Goal: Task Accomplishment & Management: Manage account settings

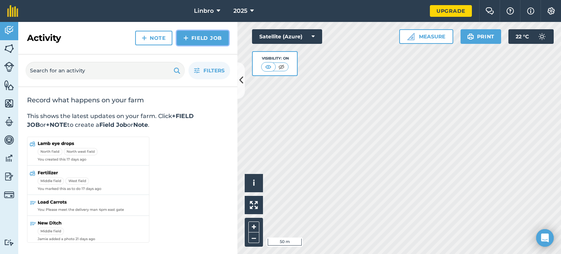
click at [213, 41] on link "Field Job" at bounding box center [203, 38] width 52 height 15
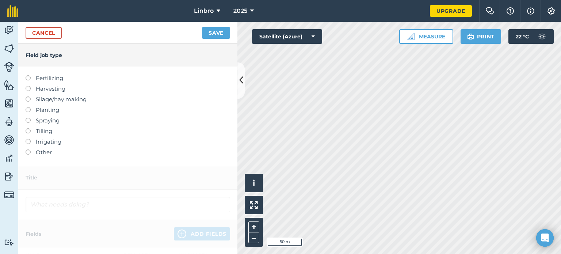
click at [28, 75] on label at bounding box center [31, 75] width 10 height 0
type input "Fertilizing"
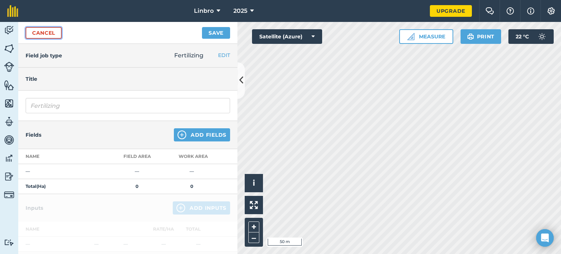
click at [50, 36] on link "Cancel" at bounding box center [44, 33] width 36 height 12
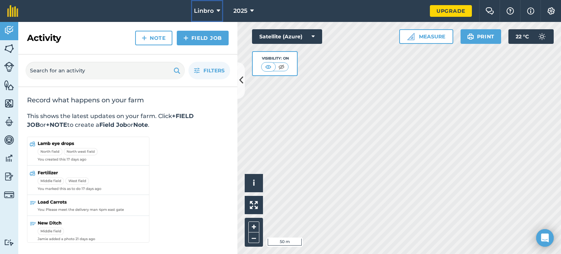
click at [205, 12] on span "Linbro" at bounding box center [204, 11] width 20 height 9
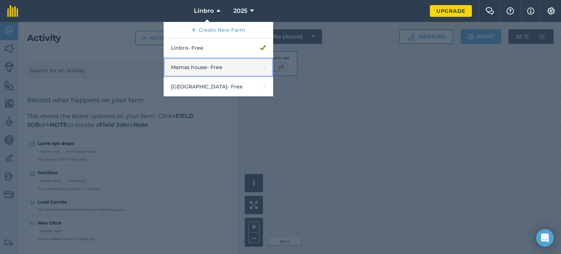
click at [209, 70] on link "Mamas house - Free" at bounding box center [218, 67] width 109 height 19
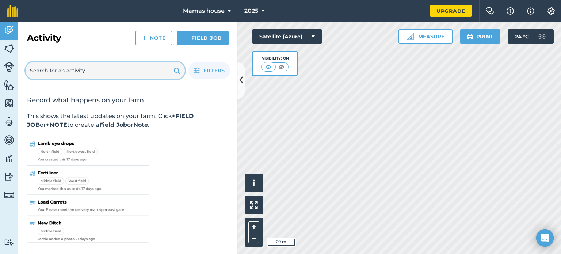
click at [121, 66] on input "text" at bounding box center [105, 71] width 159 height 18
type input "19 irene road germiston"
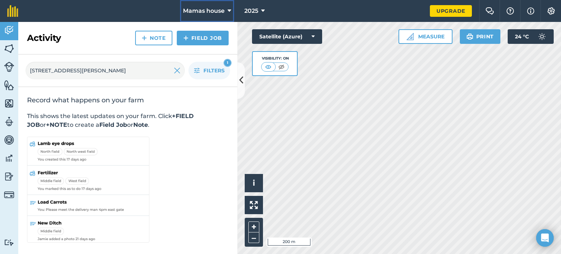
click at [212, 11] on span "Mamas house" at bounding box center [204, 11] width 42 height 9
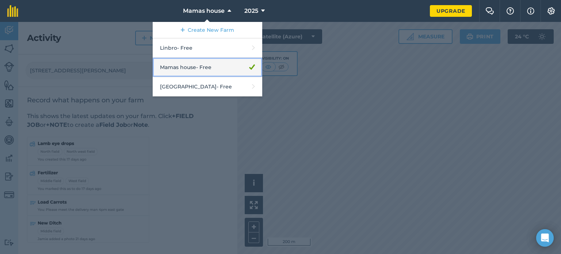
click at [199, 73] on link "Mamas house - Free" at bounding box center [207, 67] width 109 height 19
